Goal: Task Accomplishment & Management: Complete application form

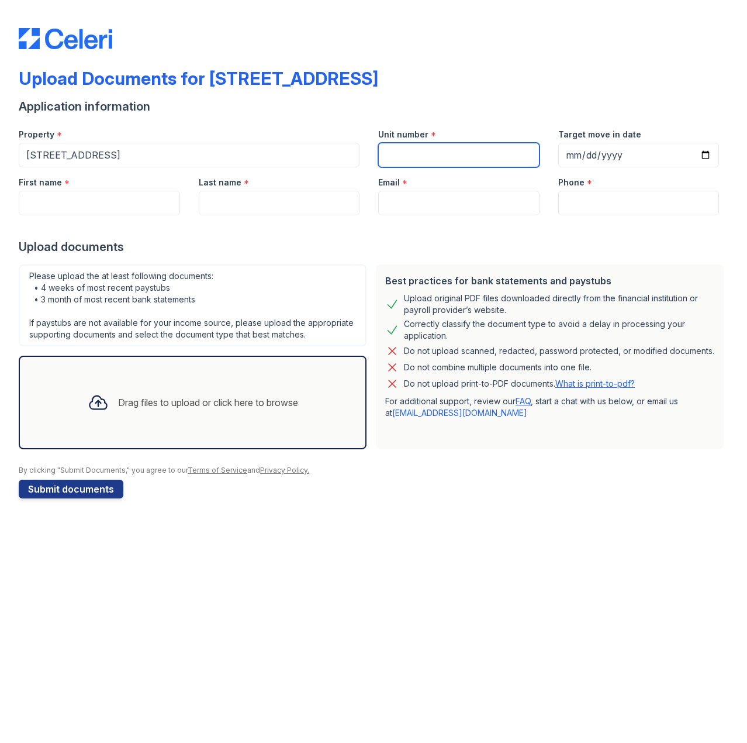
click at [410, 156] on input "Unit number" at bounding box center [458, 155] width 161 height 25
click at [436, 166] on input "Unit number" at bounding box center [458, 155] width 161 height 25
click at [436, 157] on input "Unit number" at bounding box center [458, 155] width 161 height 25
type input "615"
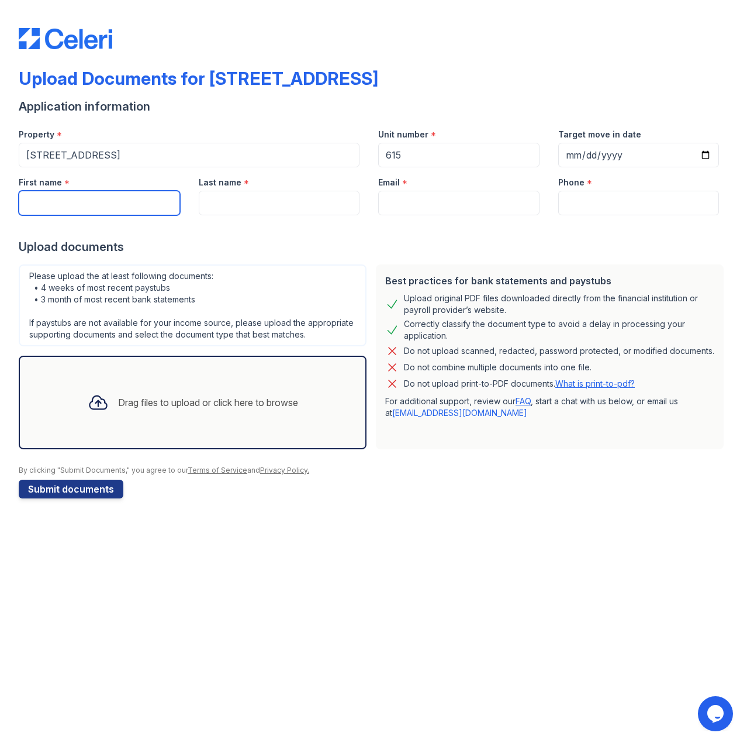
click at [71, 205] on input "First name" at bounding box center [99, 203] width 161 height 25
type input "John"
type input "Doe"
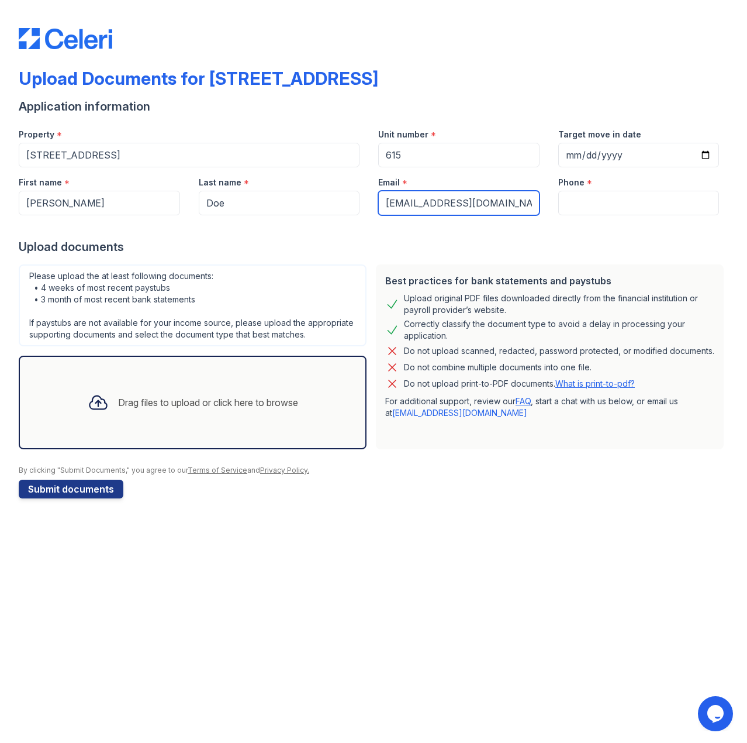
type input "[EMAIL_ADDRESS][DOMAIN_NAME]"
type input "9179878977"
click at [439, 597] on div "Upload Documents for 123 Main Street Application information Property * 123 Mai…" at bounding box center [373, 371] width 747 height 743
click at [187, 635] on div "Upload Documents for 123 Main Street Application information Property * 123 Mai…" at bounding box center [373, 371] width 747 height 743
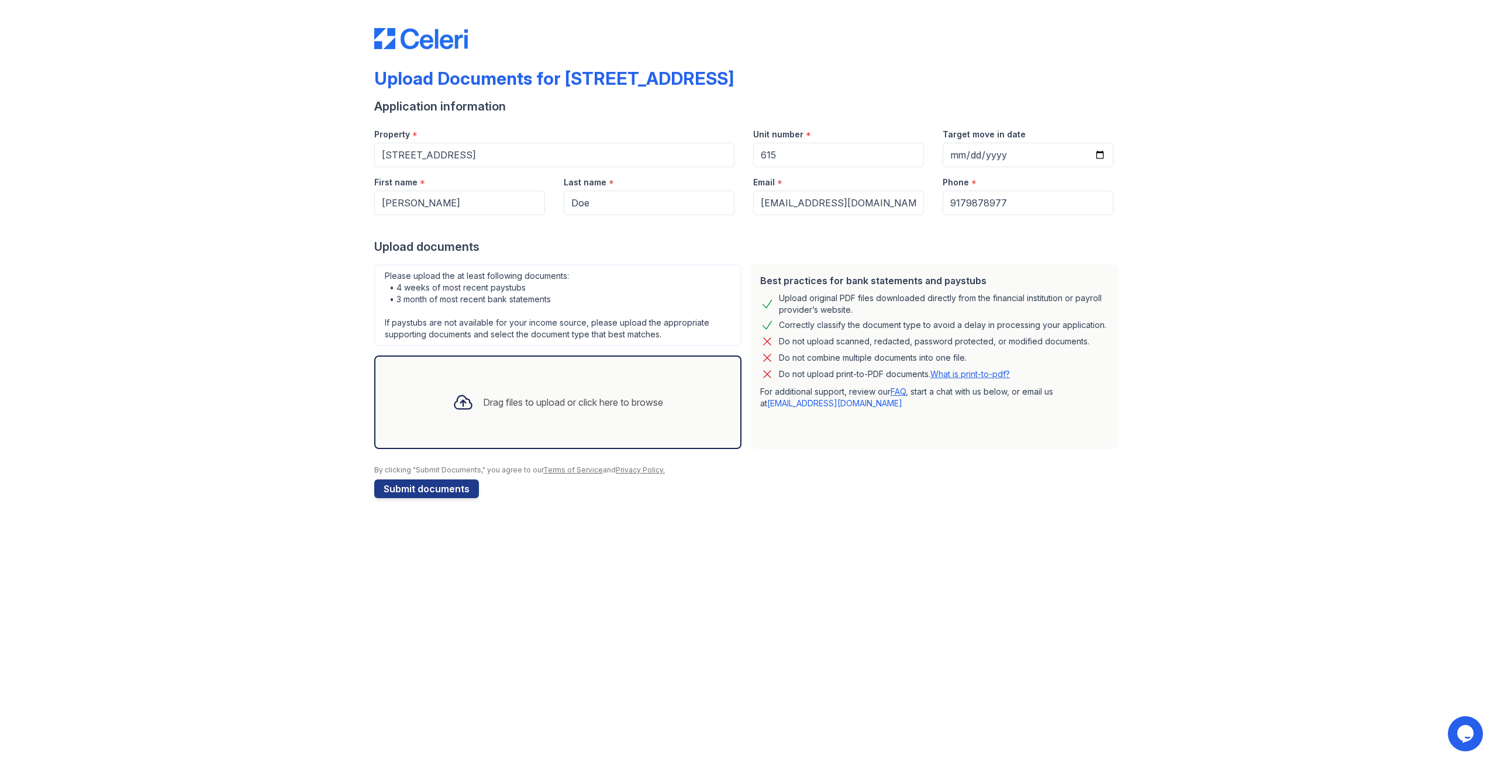
click at [541, 230] on div at bounding box center [748, 226] width 749 height 23
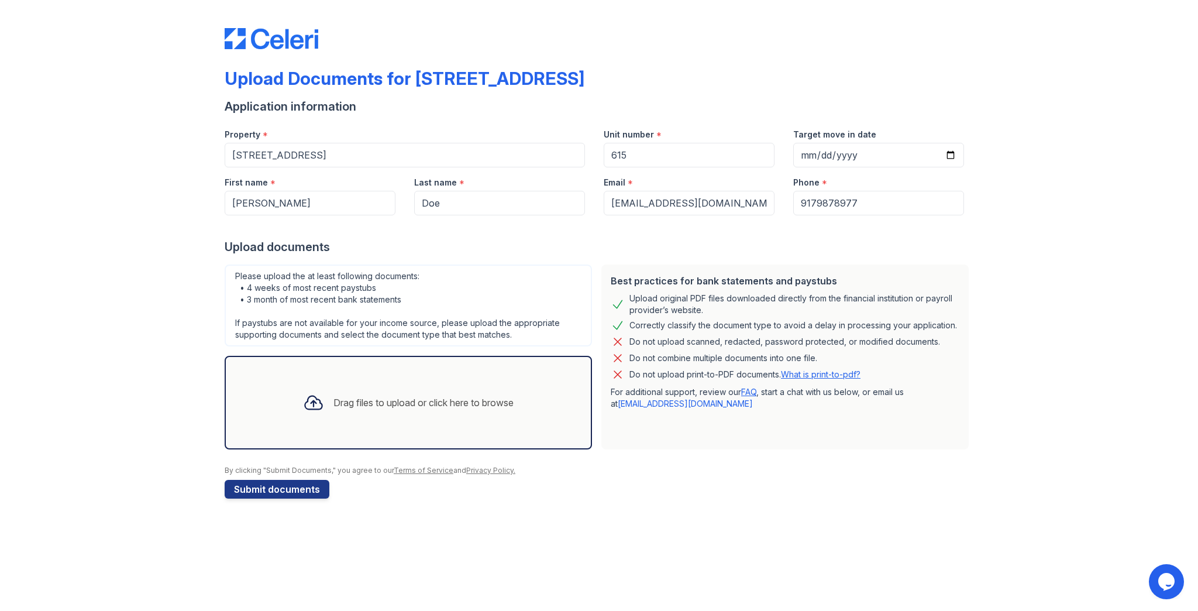
click at [406, 108] on div "Application information" at bounding box center [599, 106] width 749 height 16
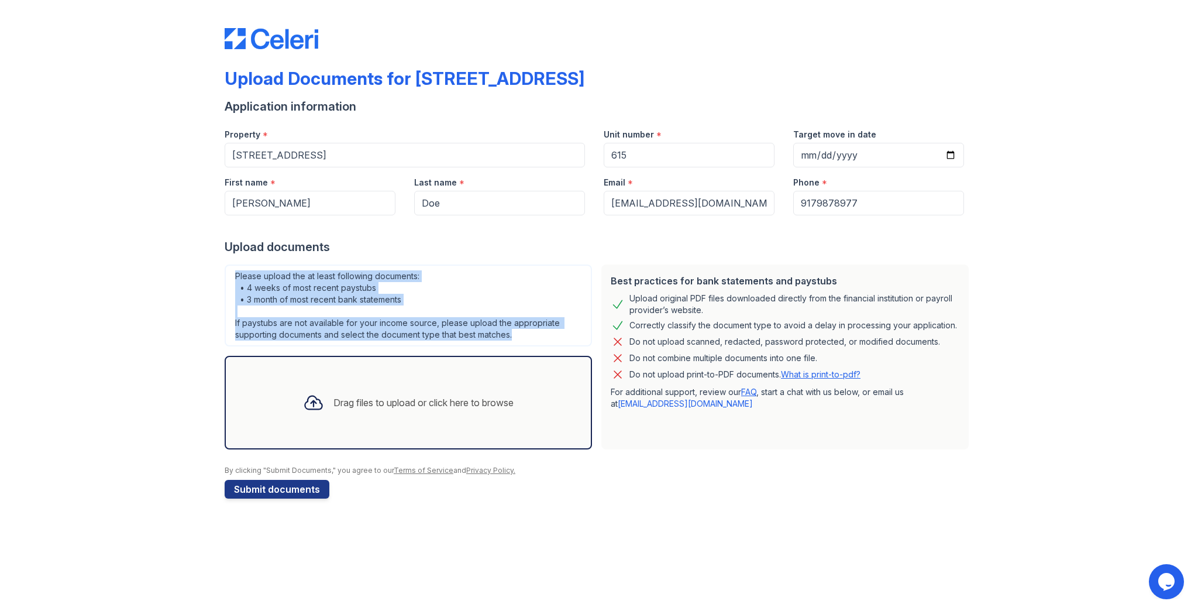
drag, startPoint x: 236, startPoint y: 275, endPoint x: 529, endPoint y: 337, distance: 299.4
click at [529, 337] on div "Please upload the at least following documents: • 4 weeks of most recent paystu…" at bounding box center [408, 305] width 367 height 82
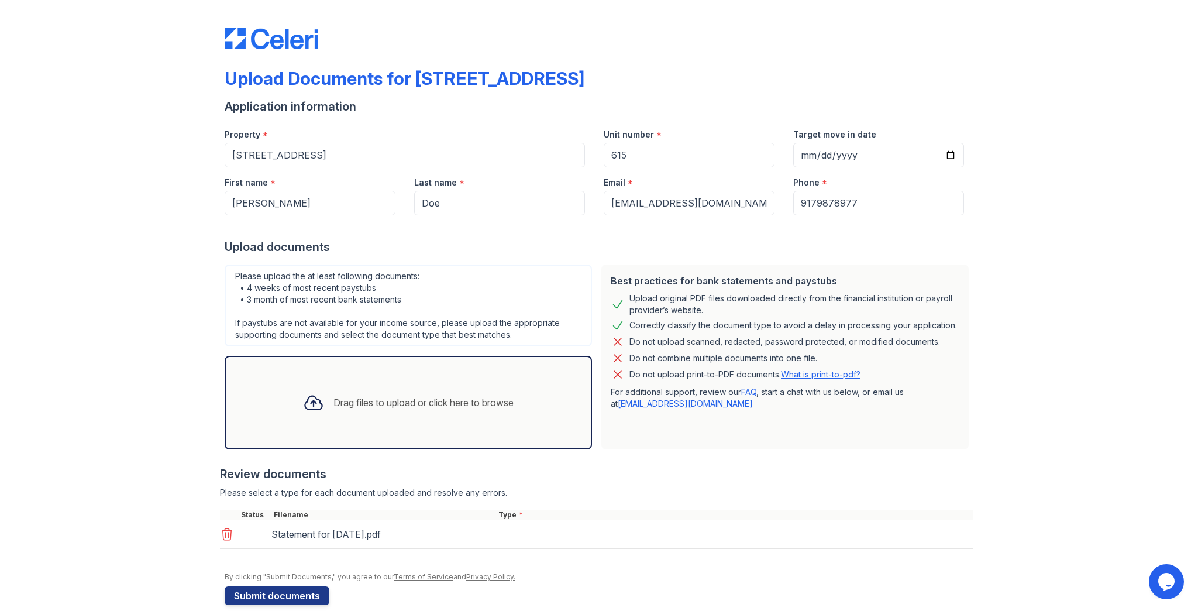
click at [154, 434] on div "Upload Documents for 123 Main Street Application information Property * 123 Mai…" at bounding box center [599, 314] width 1160 height 628
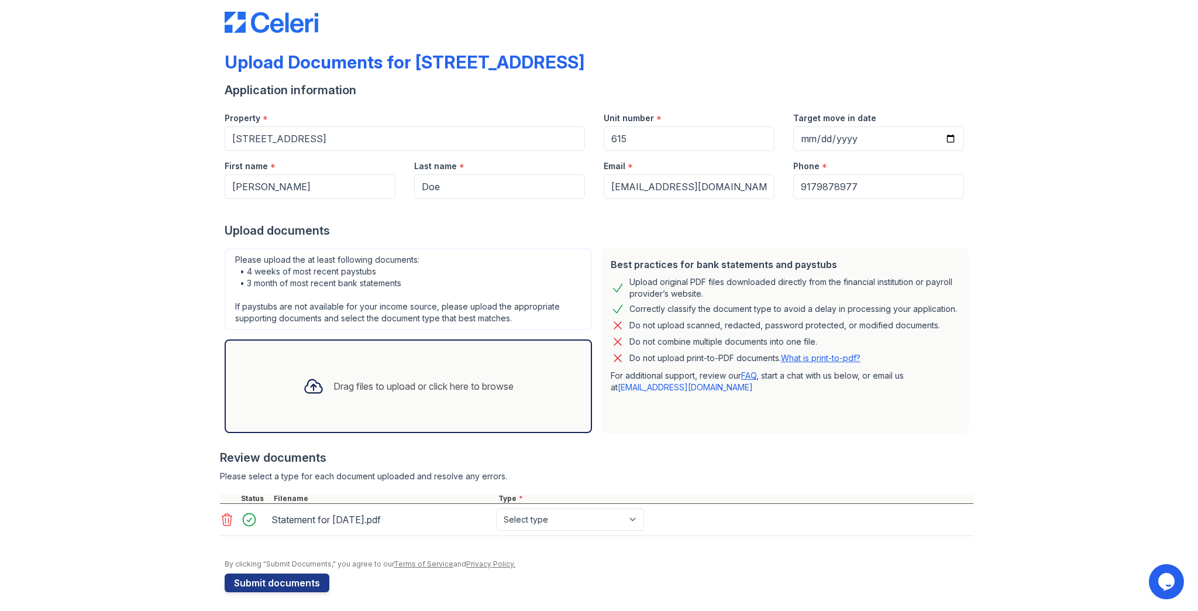
drag, startPoint x: 275, startPoint y: 518, endPoint x: 401, endPoint y: 524, distance: 126.5
click at [396, 528] on div "Statement for [DATE].pdf" at bounding box center [381, 519] width 225 height 22
click at [435, 517] on div "Statement for [DATE].pdf" at bounding box center [381, 519] width 220 height 19
click at [515, 519] on select "Select type Paystub Bank Statement Offer Letter Tax Documents Benefit Award Let…" at bounding box center [570, 519] width 148 height 22
select select "paystub"
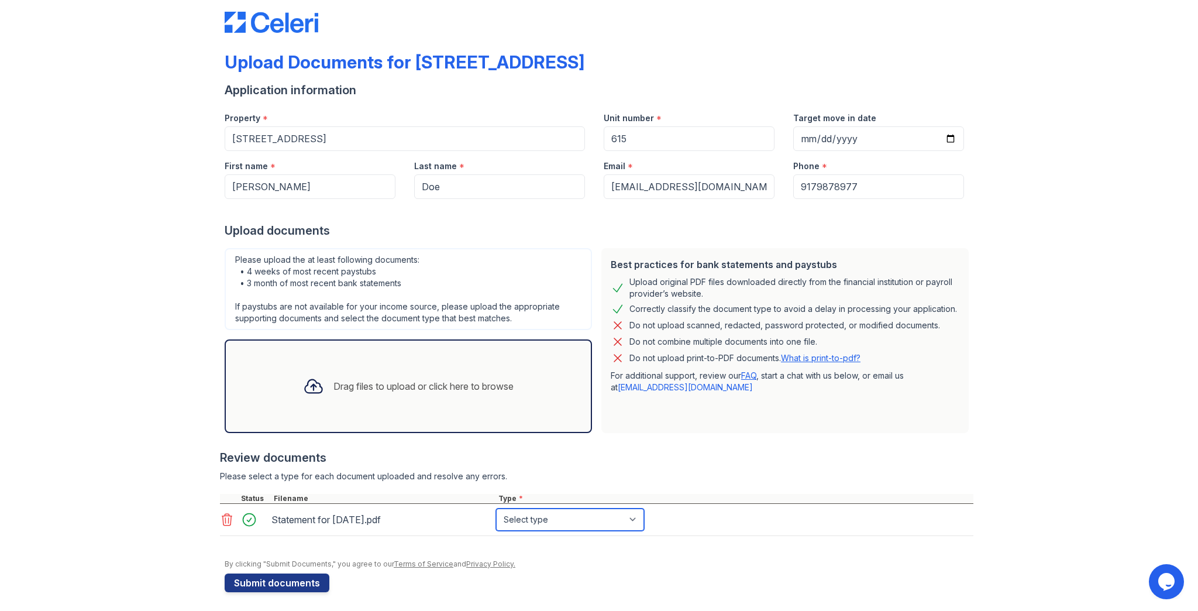
click at [496, 508] on select "Select type Paystub Bank Statement Offer Letter Tax Documents Benefit Award Let…" at bounding box center [570, 519] width 148 height 22
click at [449, 464] on div "Review documents" at bounding box center [596, 457] width 753 height 16
click at [300, 577] on button "Submit documents" at bounding box center [277, 582] width 105 height 19
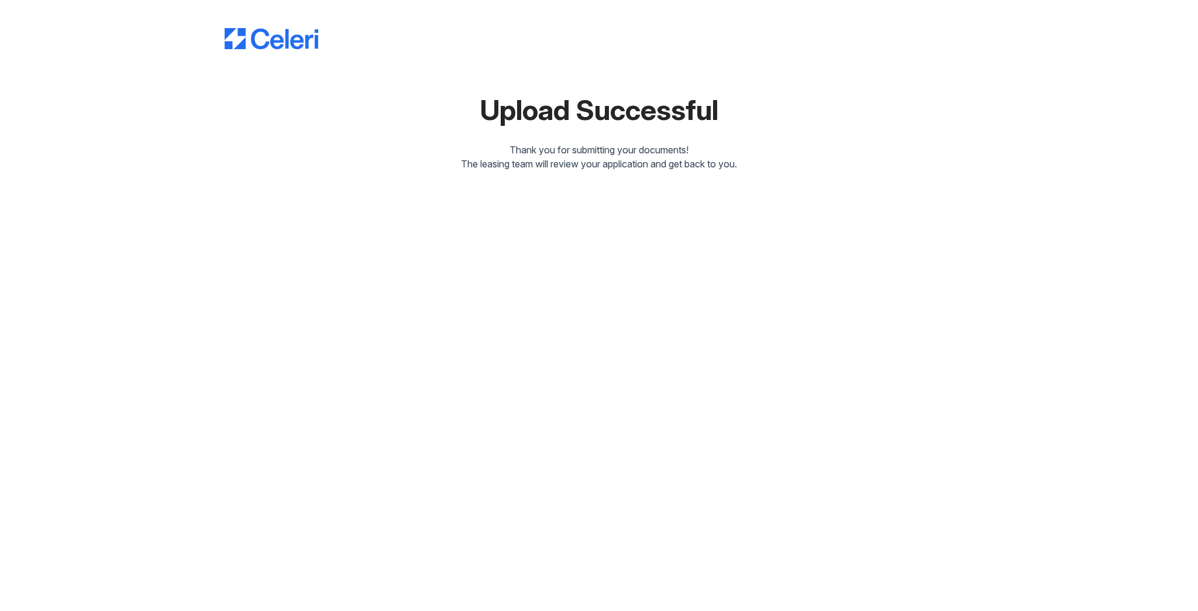
drag, startPoint x: 487, startPoint y: 109, endPoint x: 807, endPoint y: 172, distance: 326.5
click at [747, 171] on div "Upload Successful Thank you for submitting your documents! The leasing team wil…" at bounding box center [599, 94] width 1160 height 189
click at [732, 191] on div "Upload Successful Thank you for submitting your documents! The leasing team wil…" at bounding box center [599, 305] width 1198 height 611
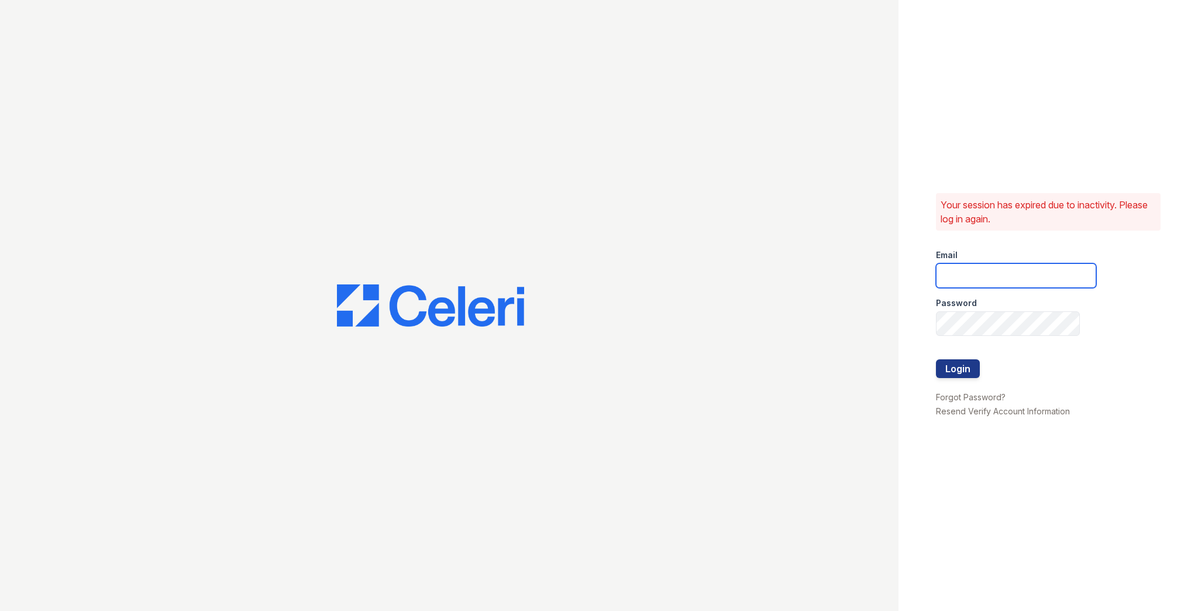
click at [970, 274] on input "email" at bounding box center [1016, 275] width 160 height 25
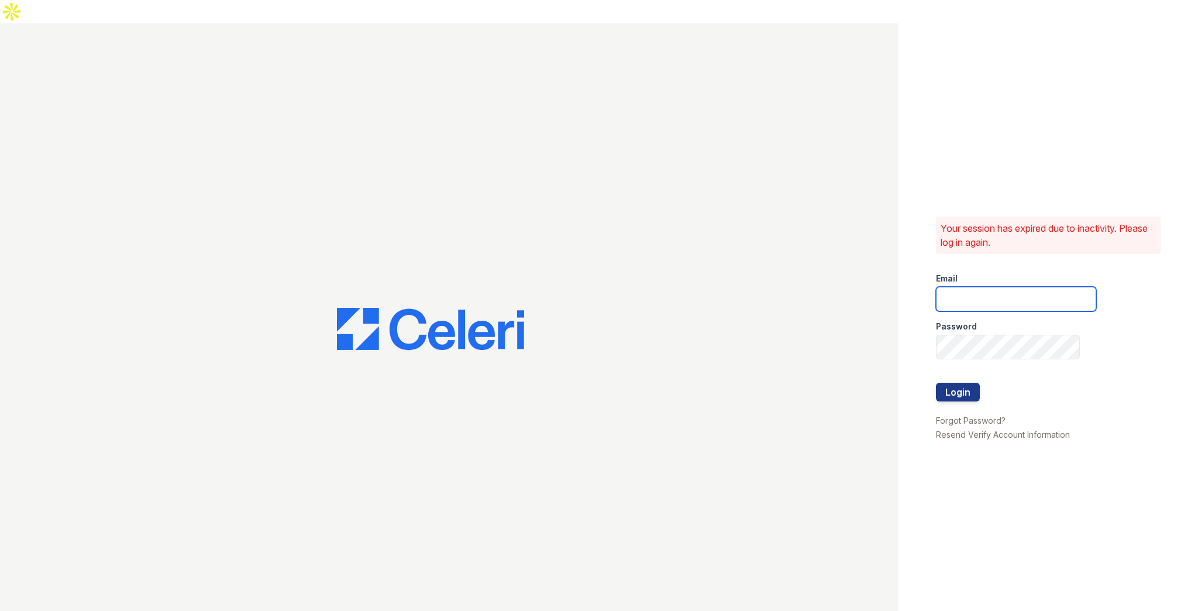
type input "jun+demo@getceleri.com"
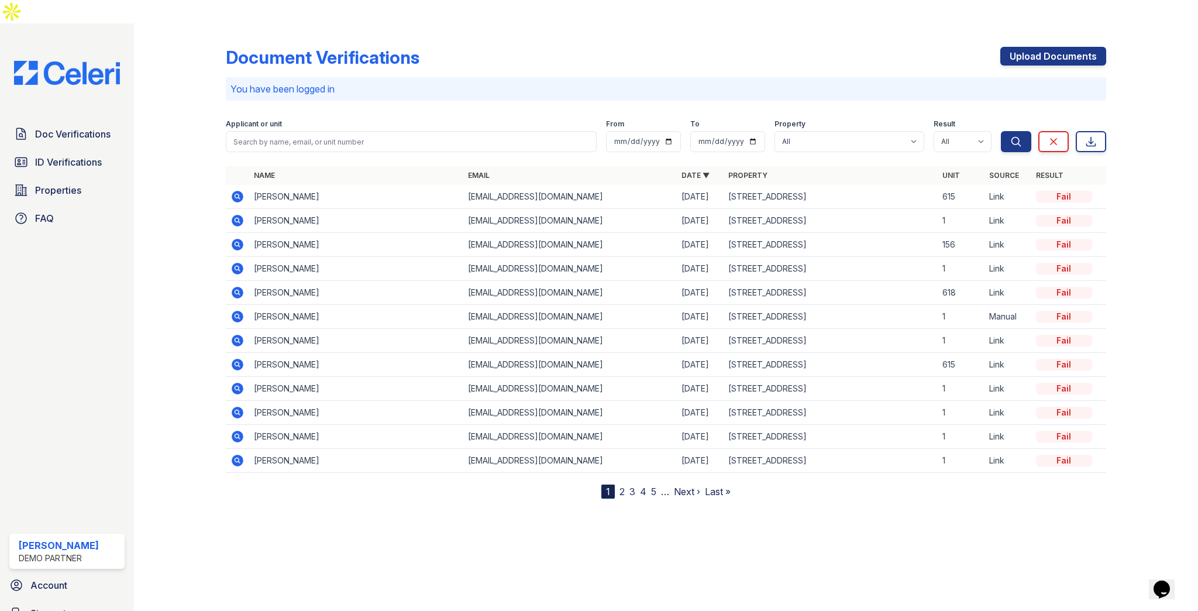
click at [236, 191] on icon at bounding box center [238, 197] width 12 height 12
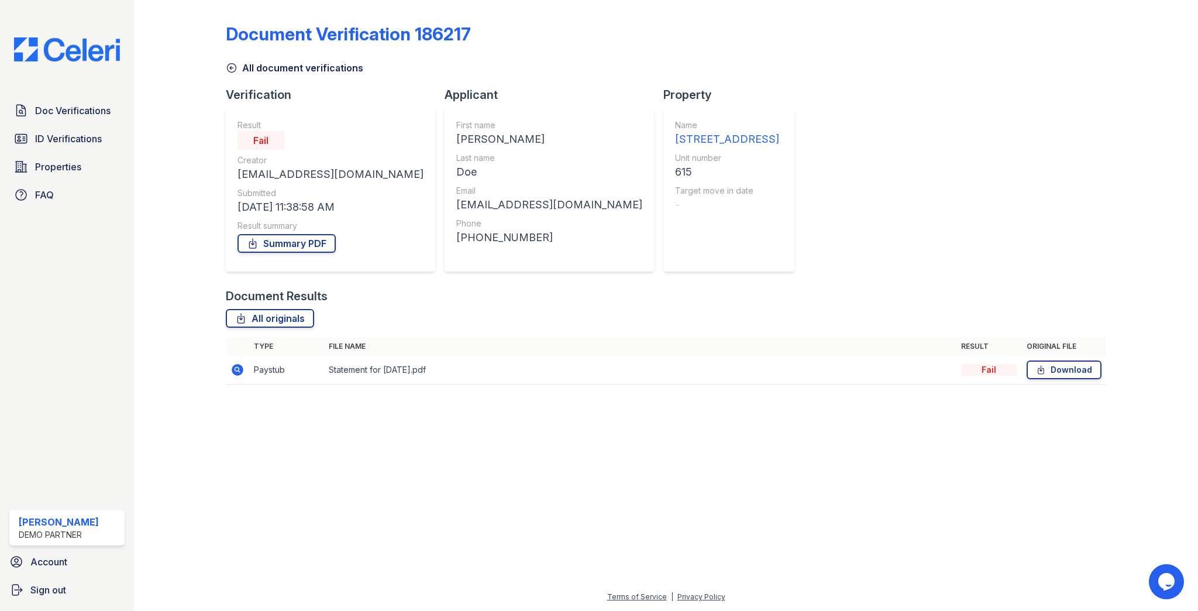
drag, startPoint x: 276, startPoint y: 141, endPoint x: 299, endPoint y: 141, distance: 23.4
click at [299, 141] on div "Fail" at bounding box center [330, 140] width 186 height 19
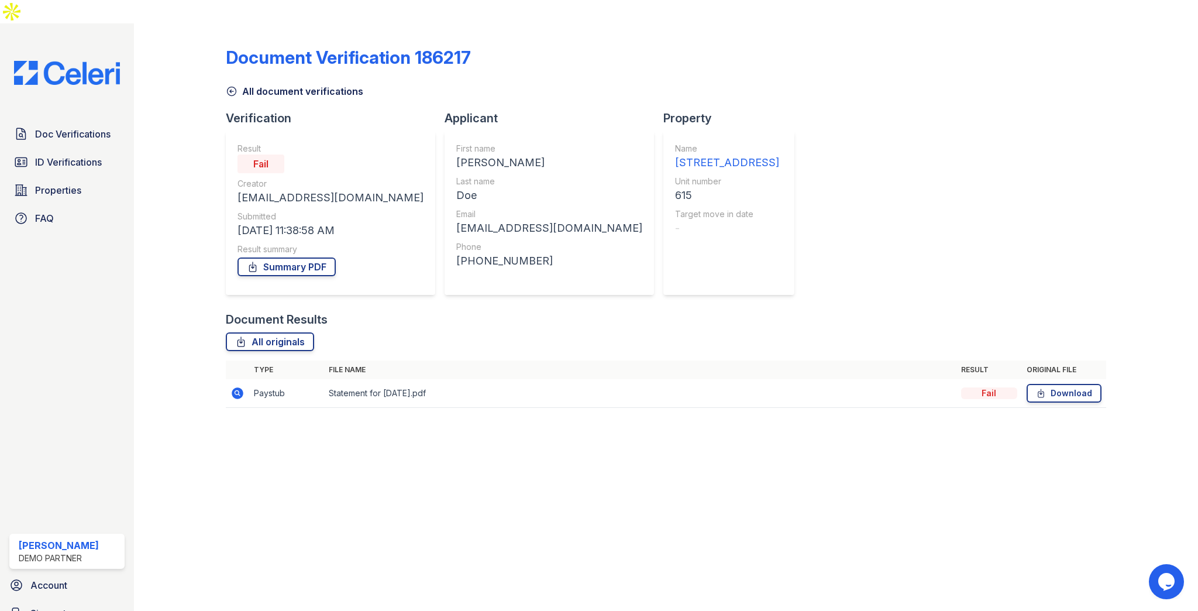
click at [299, 154] on div "Fail" at bounding box center [330, 163] width 186 height 19
click at [295, 154] on div "Fail" at bounding box center [330, 163] width 186 height 19
click at [239, 387] on icon at bounding box center [238, 393] width 12 height 12
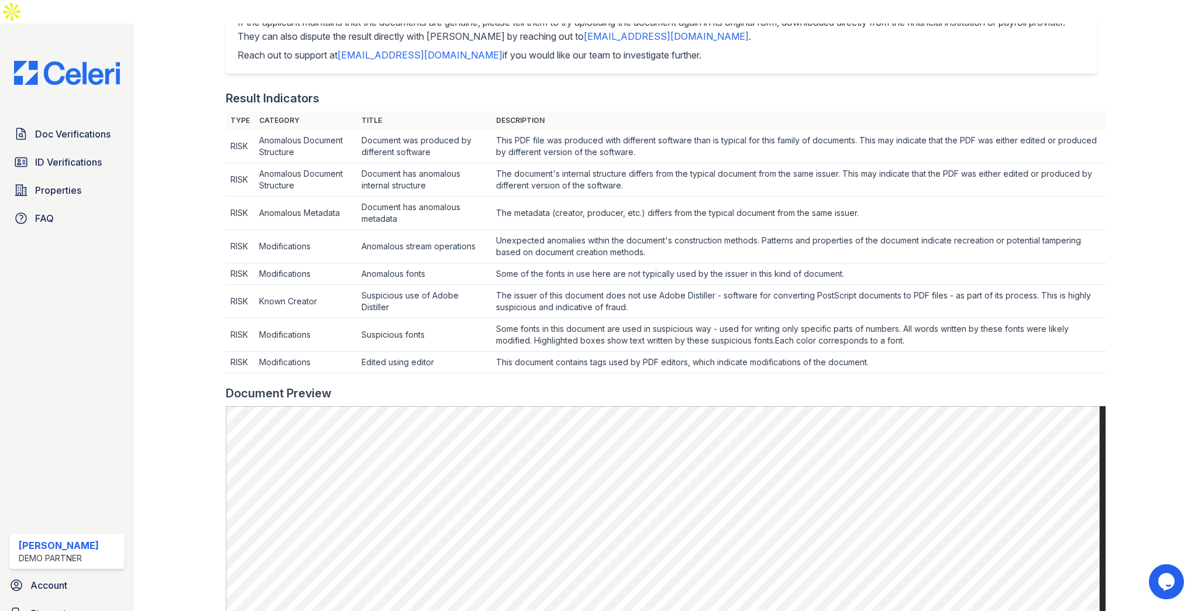
scroll to position [287, 0]
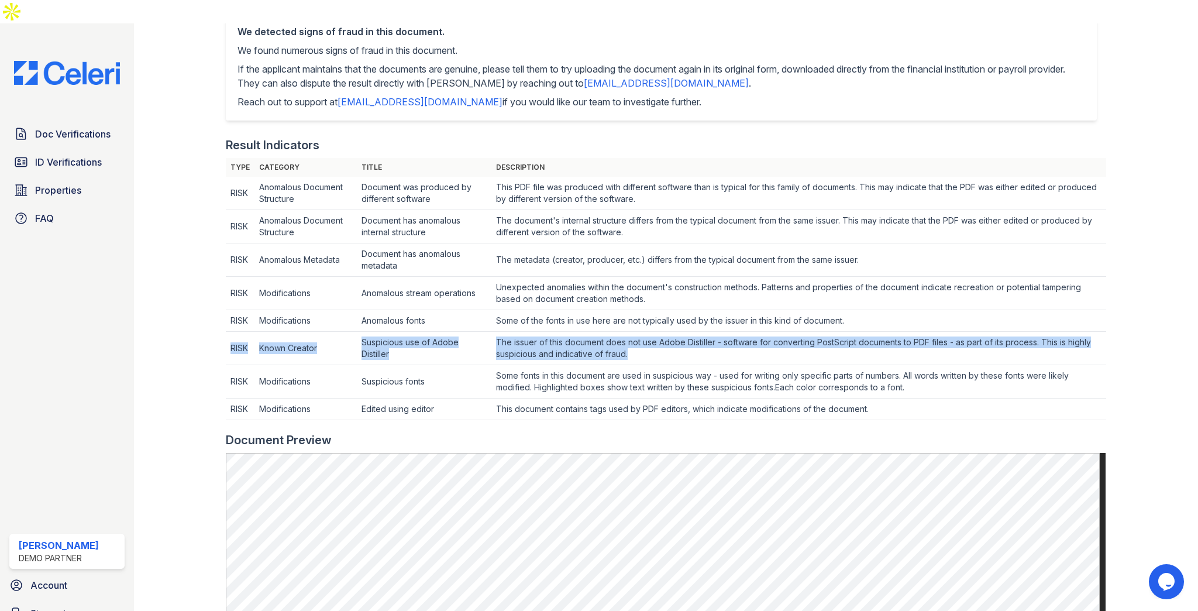
drag, startPoint x: 229, startPoint y: 320, endPoint x: 637, endPoint y: 328, distance: 408.9
click at [637, 332] on tr "RISK Known Creator Suspicious use of Adobe Distiller The issuer of this documen…" at bounding box center [666, 348] width 880 height 33
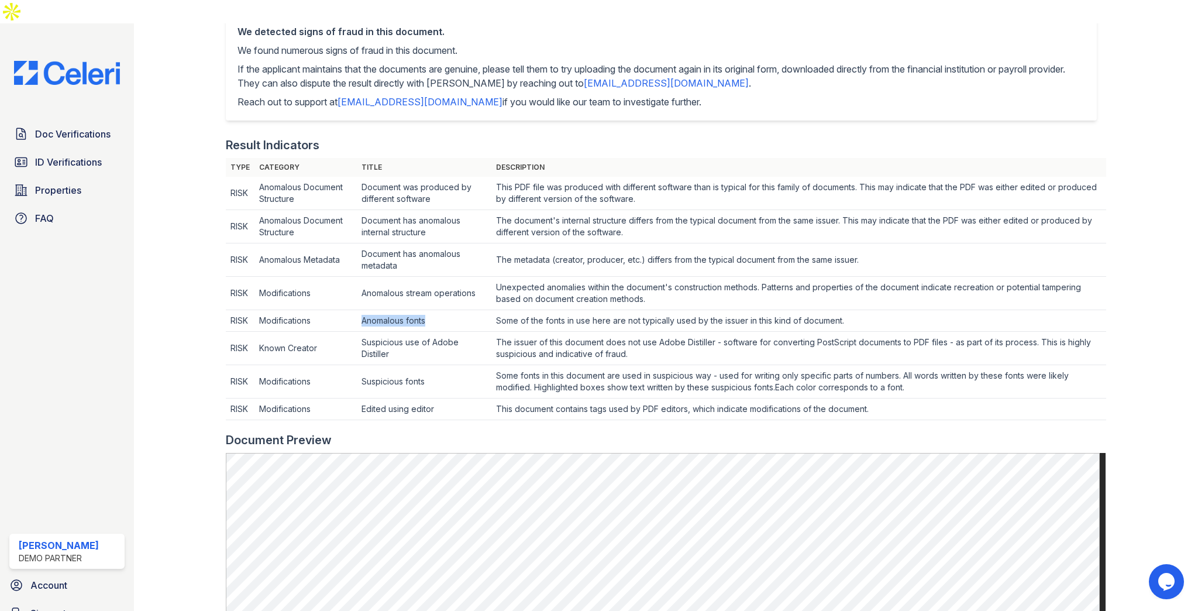
drag, startPoint x: 360, startPoint y: 297, endPoint x: 428, endPoint y: 297, distance: 67.8
click at [428, 210] on td "Anomalous fonts" at bounding box center [424, 193] width 135 height 33
click at [382, 210] on td "Anomalous fonts" at bounding box center [424, 193] width 135 height 33
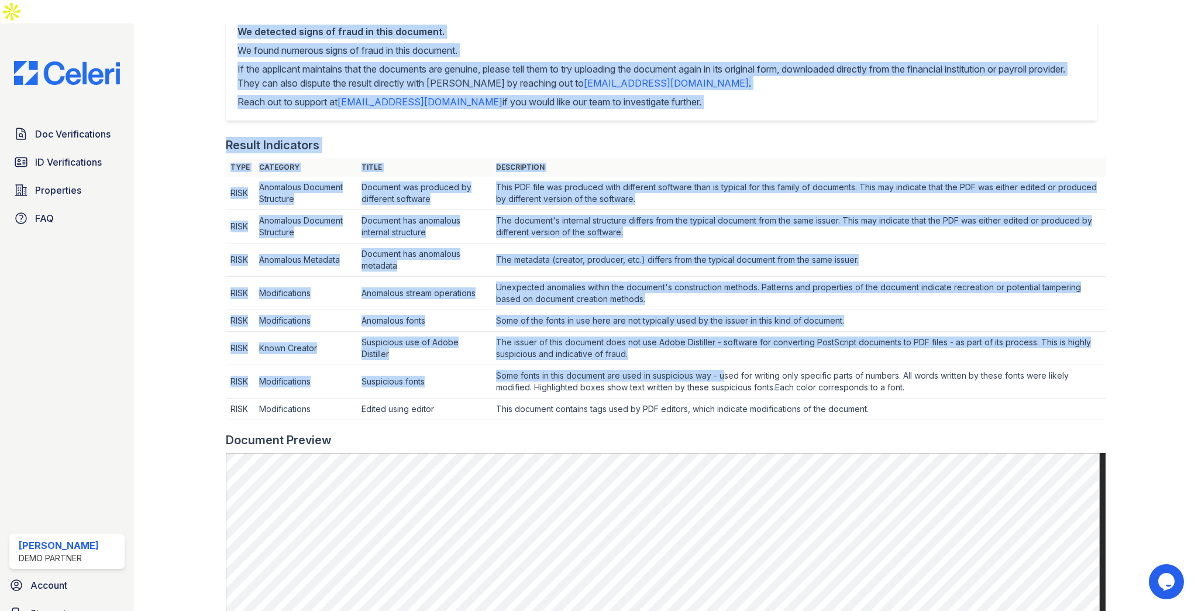
drag, startPoint x: 214, startPoint y: 162, endPoint x: 724, endPoint y: 352, distance: 544.2
click at [724, 352] on div "Document 597556 Result Details Back to verification request Document info Origi…" at bounding box center [666, 409] width 1026 height 1345
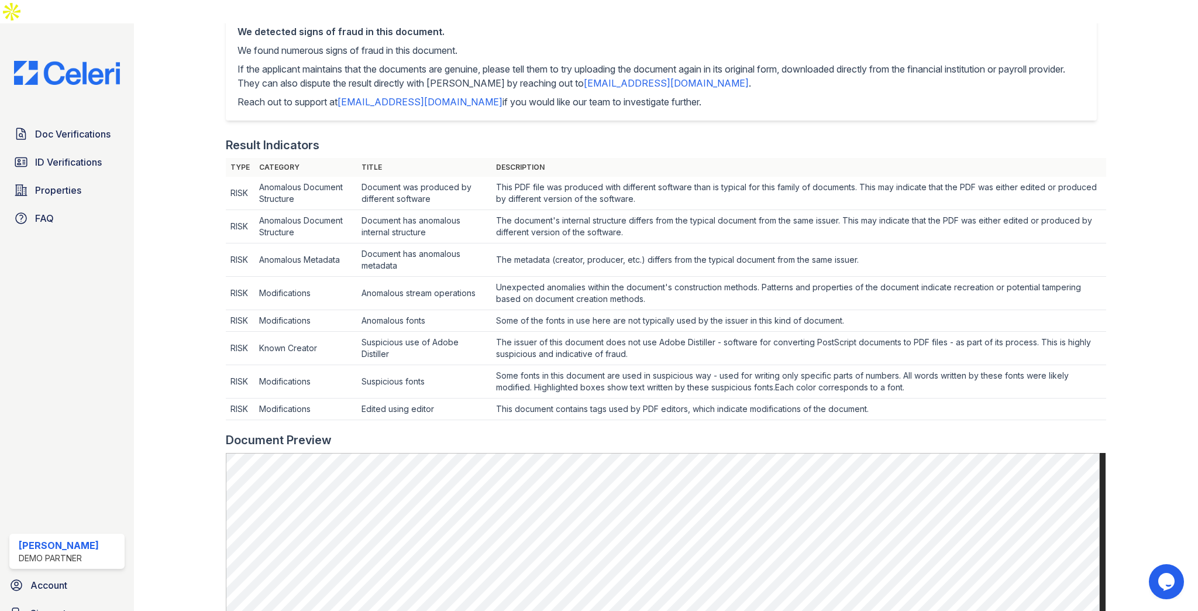
click at [846, 210] on td "This document contains tags used by PDF editors, which indicate modifications o…" at bounding box center [798, 193] width 615 height 33
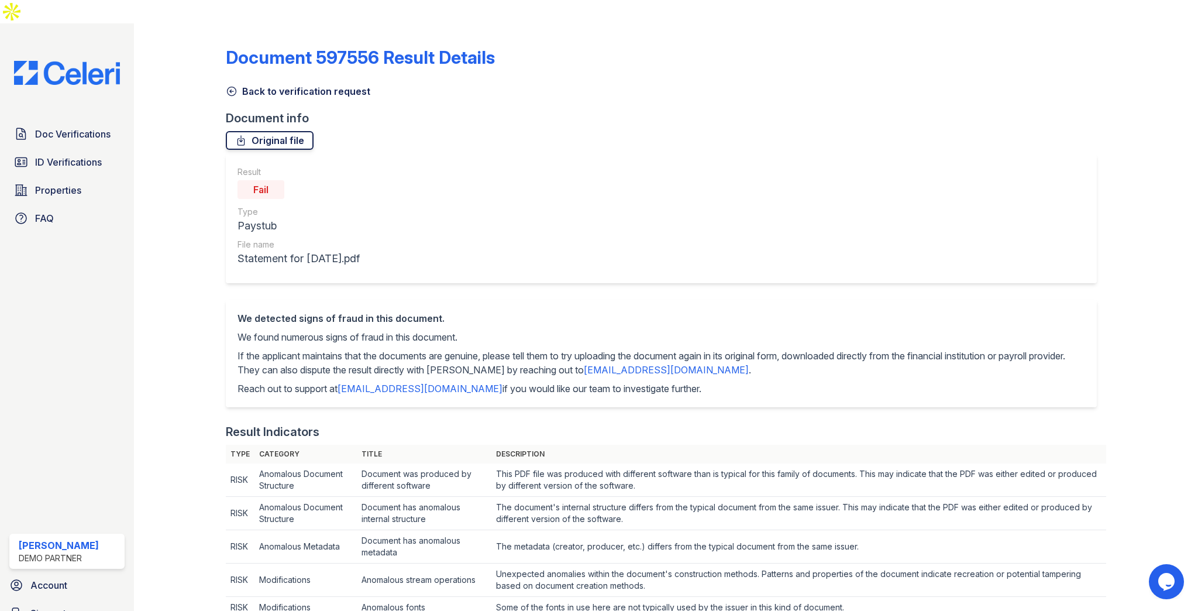
scroll to position [0, 0]
click at [296, 84] on link "Back to verification request" at bounding box center [298, 91] width 144 height 14
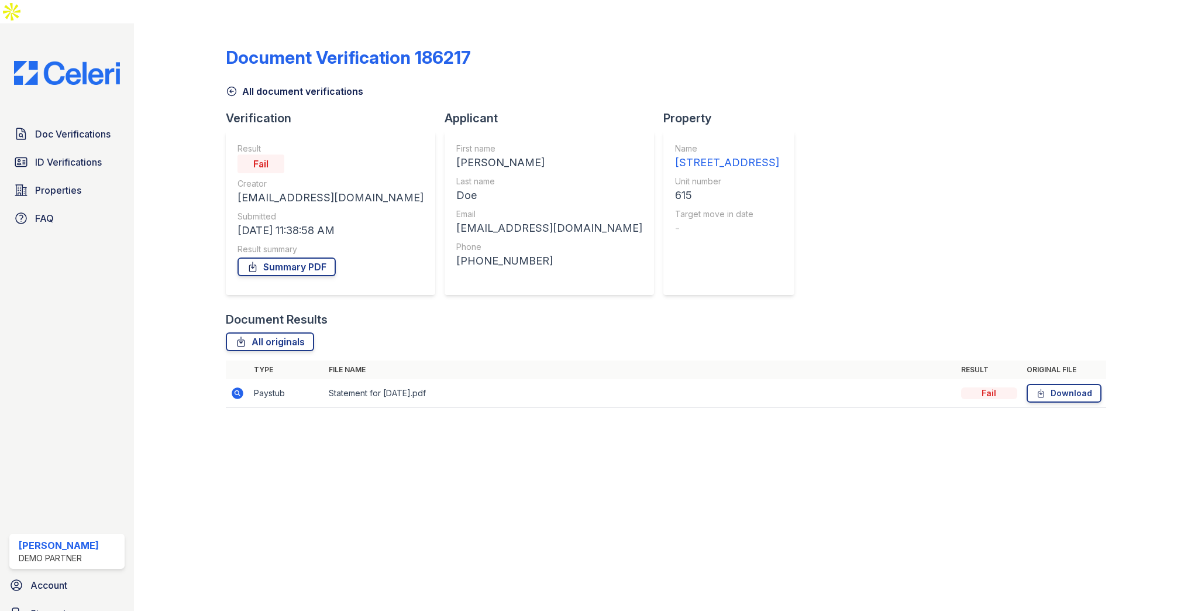
click at [239, 387] on icon at bounding box center [238, 393] width 12 height 12
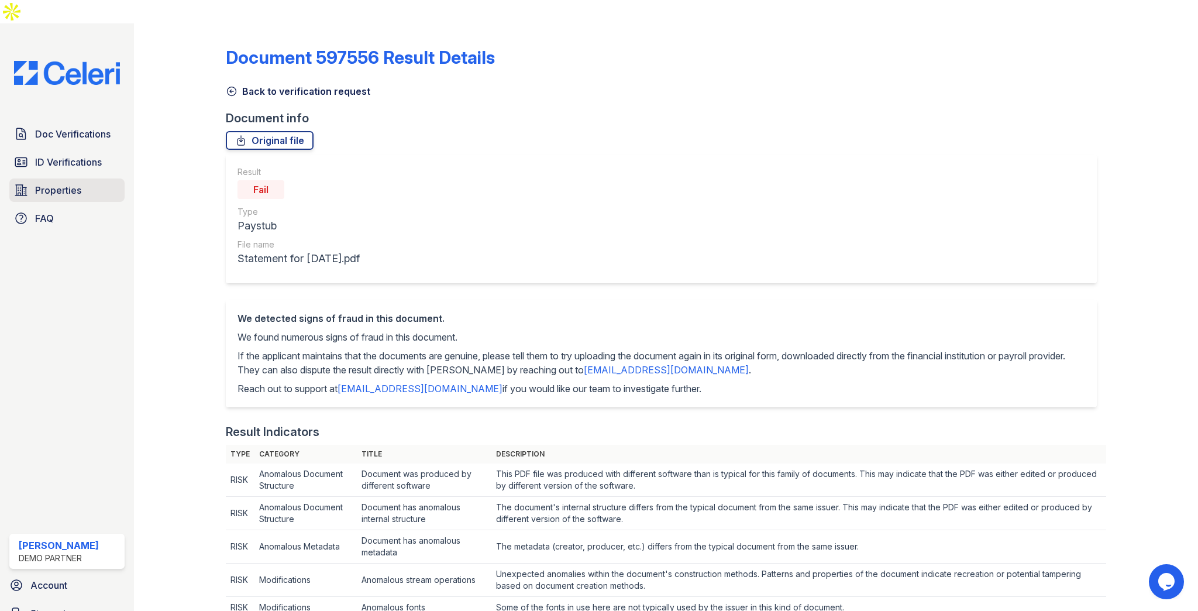
click at [80, 183] on span "Properties" at bounding box center [58, 190] width 46 height 14
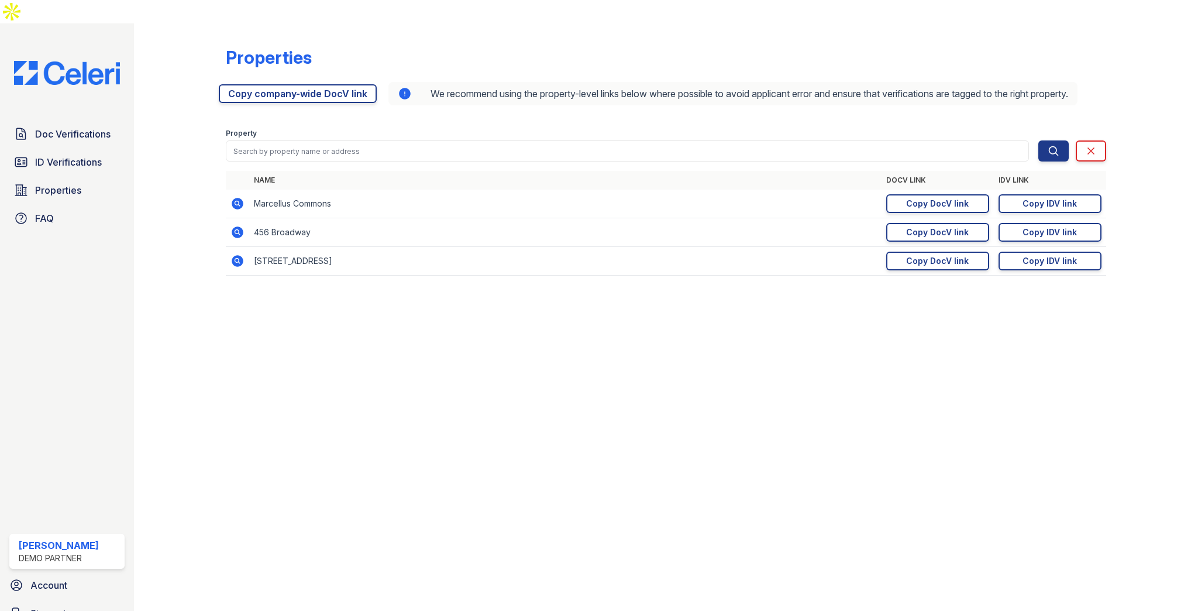
click at [238, 255] on icon at bounding box center [238, 261] width 12 height 12
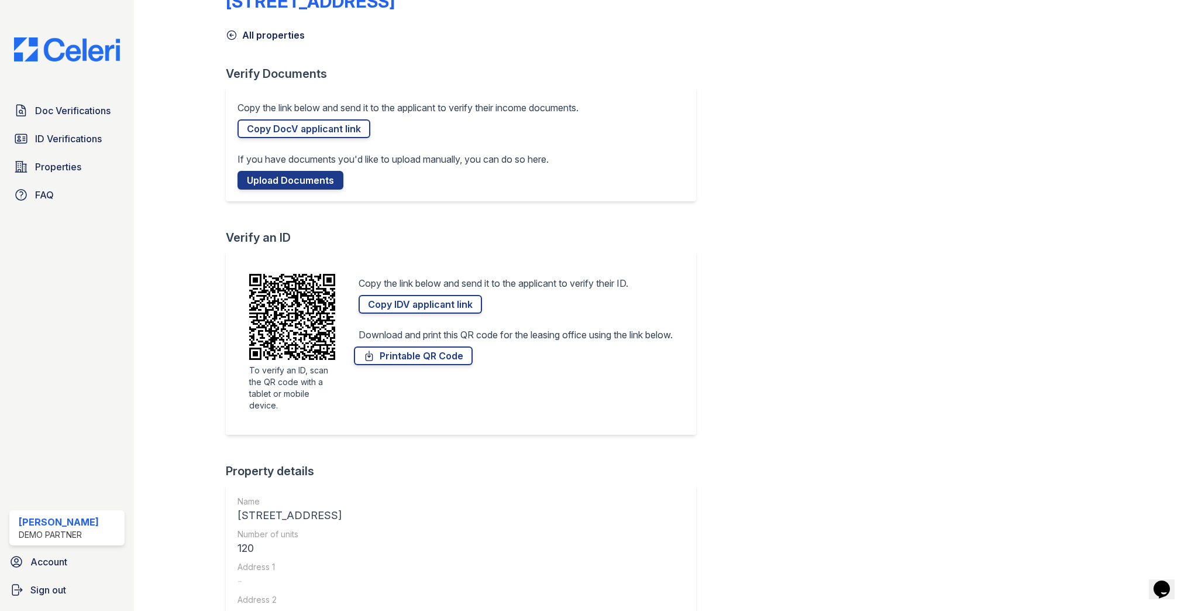
scroll to position [47, 0]
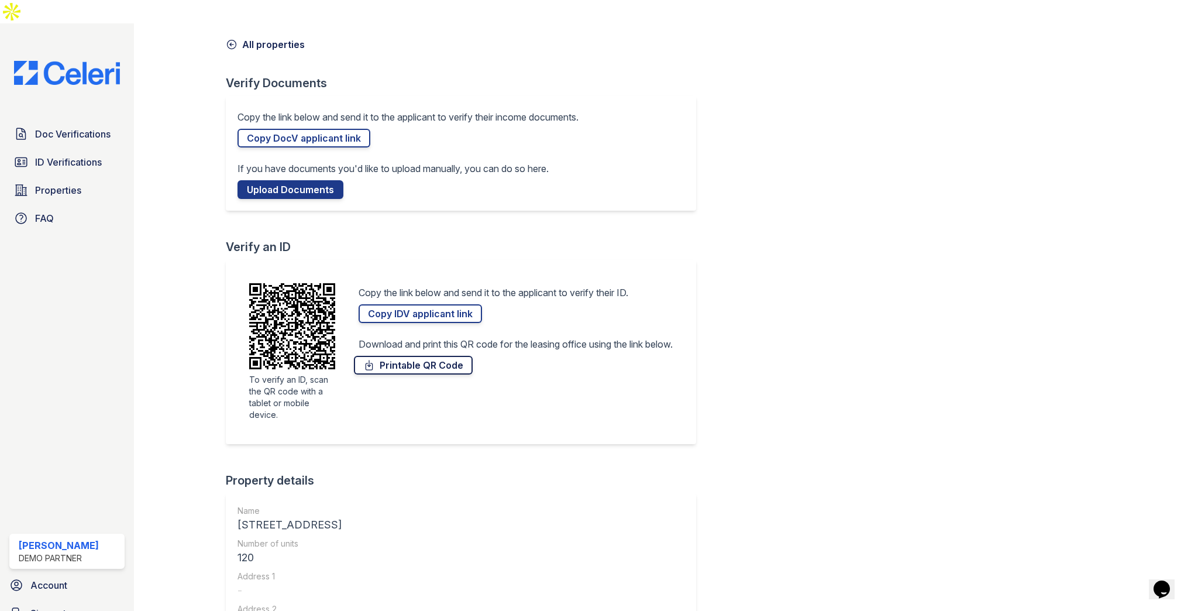
click at [399, 356] on link "Printable QR Code" at bounding box center [413, 365] width 119 height 19
click at [82, 155] on span "ID Verifications" at bounding box center [68, 162] width 67 height 14
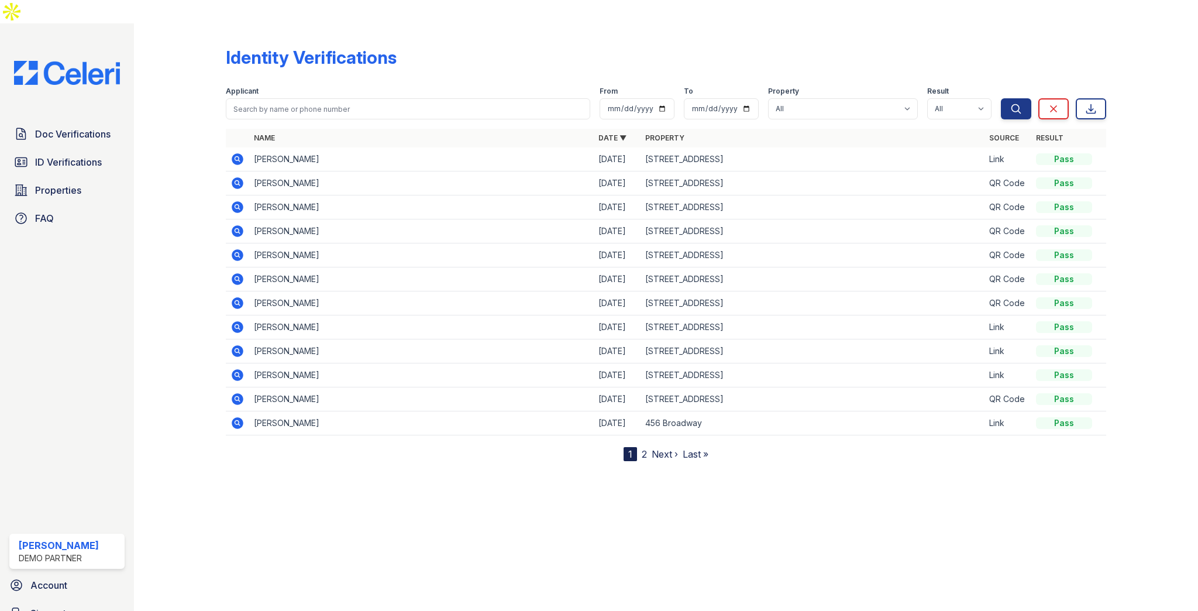
click at [239, 225] on icon at bounding box center [238, 231] width 12 height 12
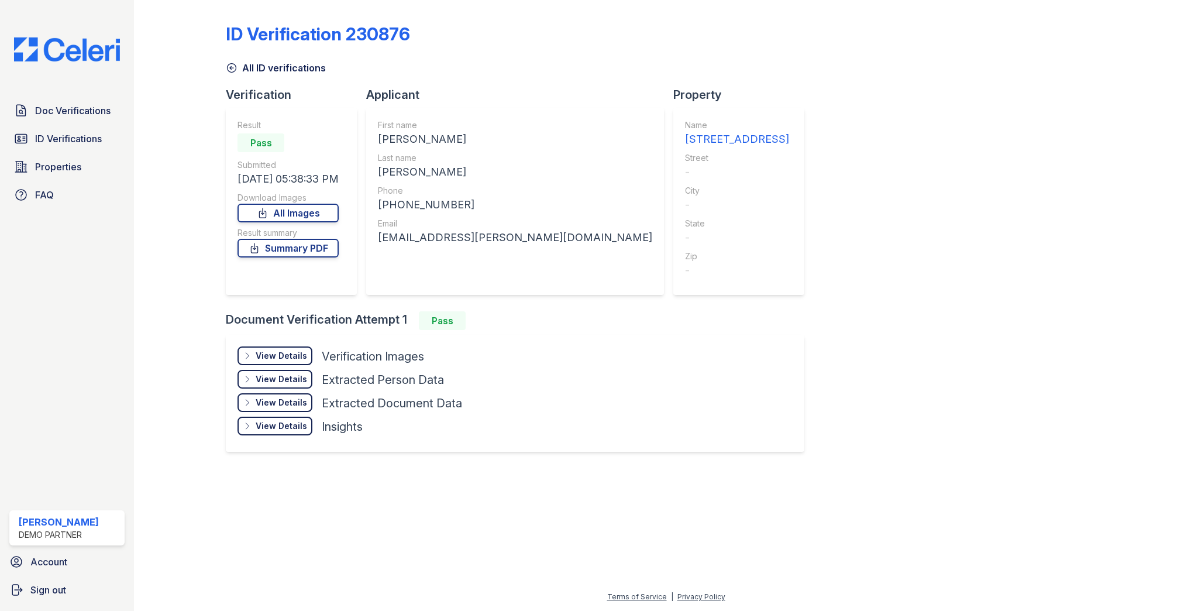
click at [298, 347] on div "View Details Details" at bounding box center [274, 355] width 75 height 19
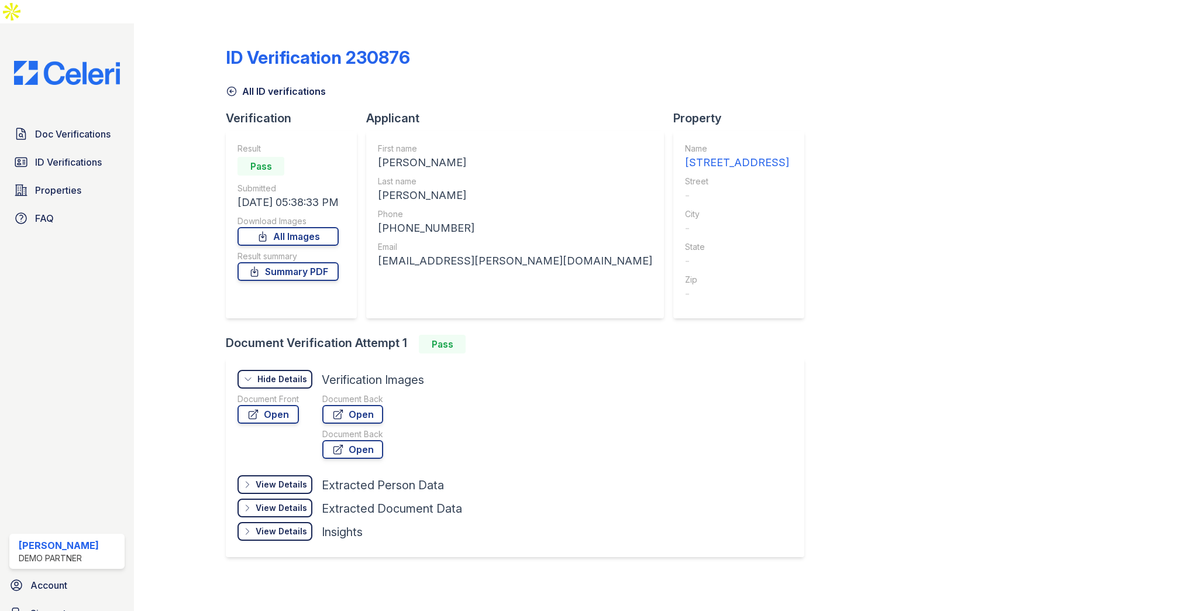
click at [292, 478] on div "View Details" at bounding box center [281, 484] width 51 height 12
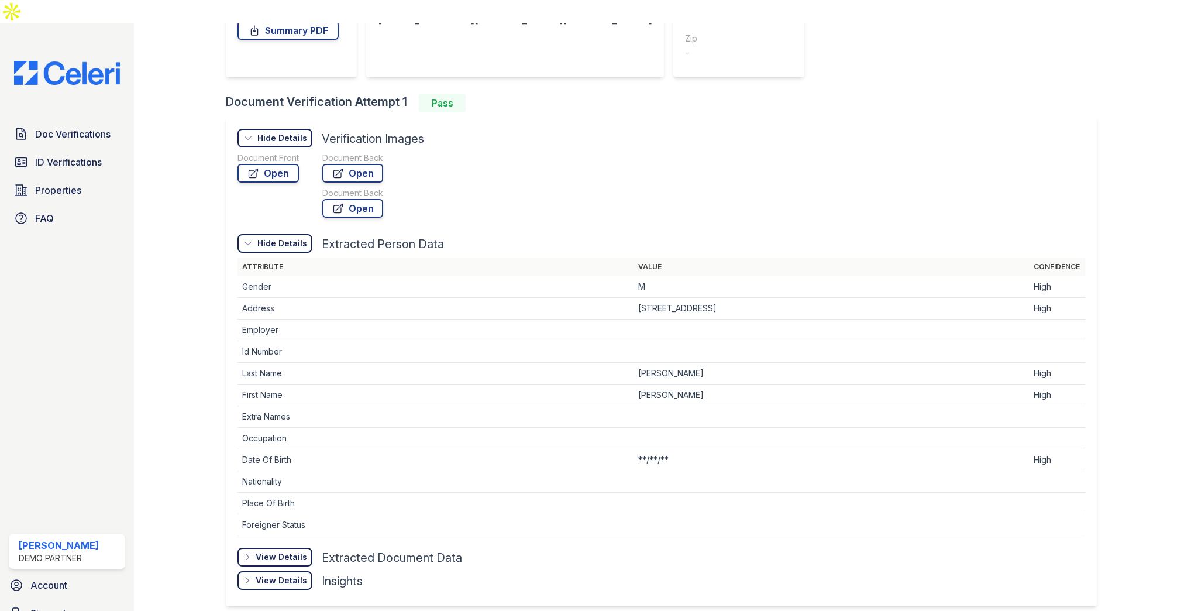
scroll to position [266, 0]
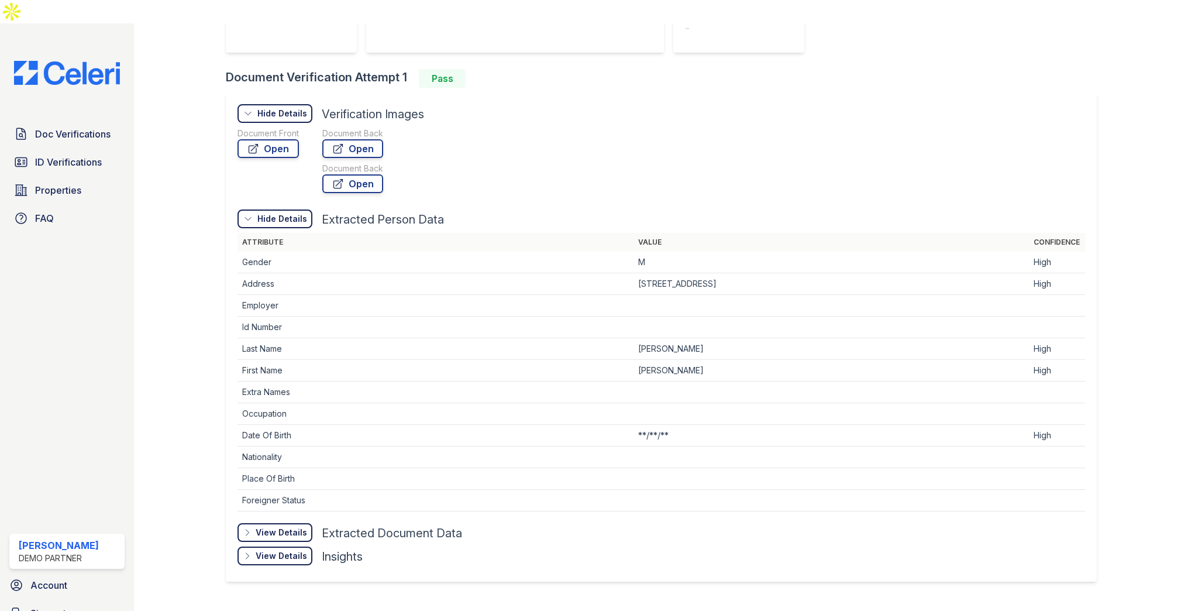
click at [277, 526] on div "View Details" at bounding box center [281, 532] width 51 height 12
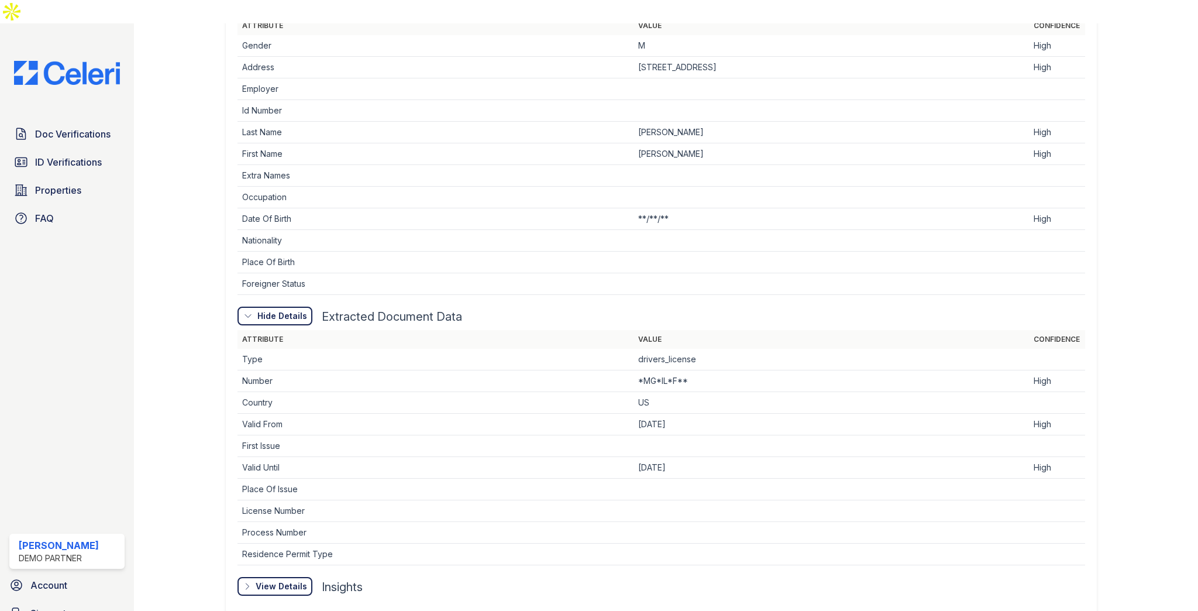
scroll to position [511, 0]
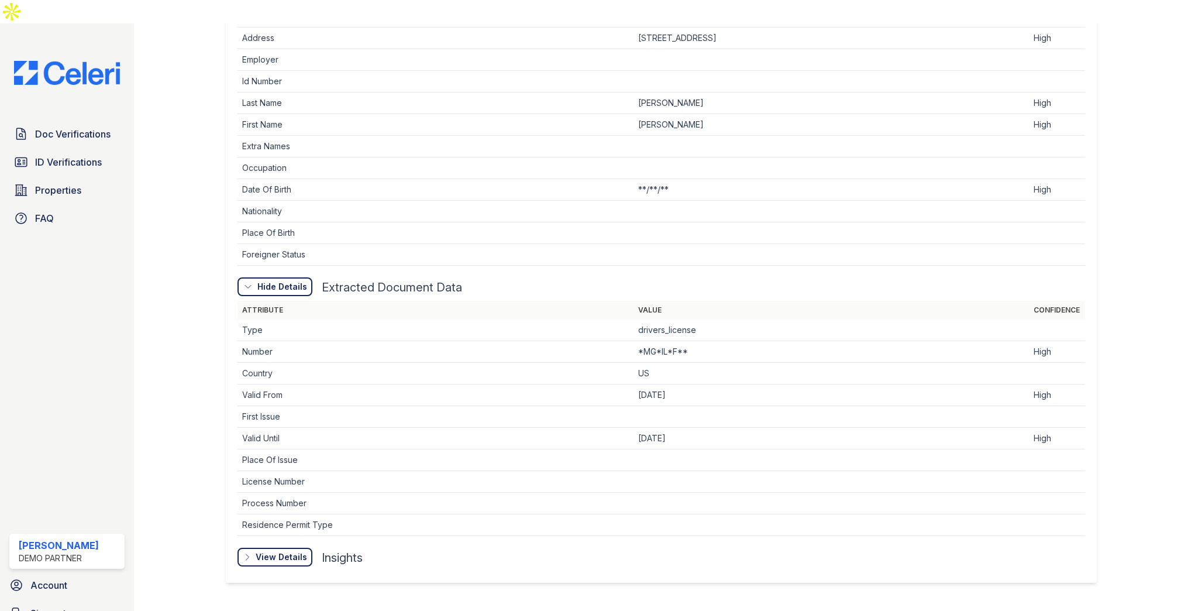
click at [0, 0] on div "View Details" at bounding box center [0, 0] width 0 height 0
